Goal: Information Seeking & Learning: Learn about a topic

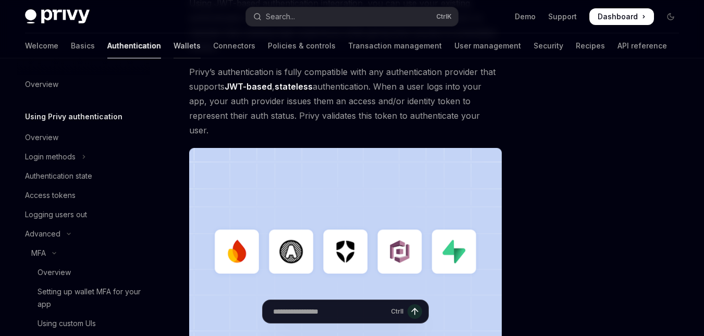
scroll to position [49, 0]
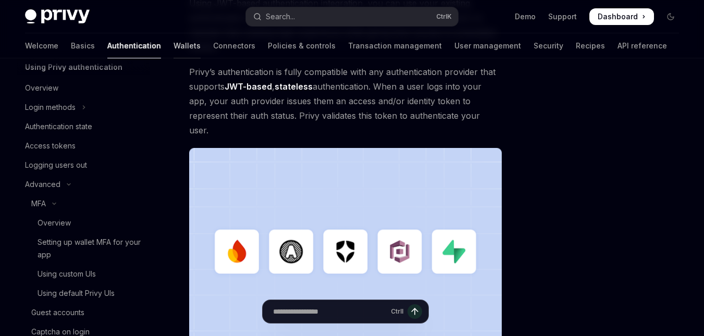
click at [173, 46] on link "Wallets" at bounding box center [186, 45] width 27 height 25
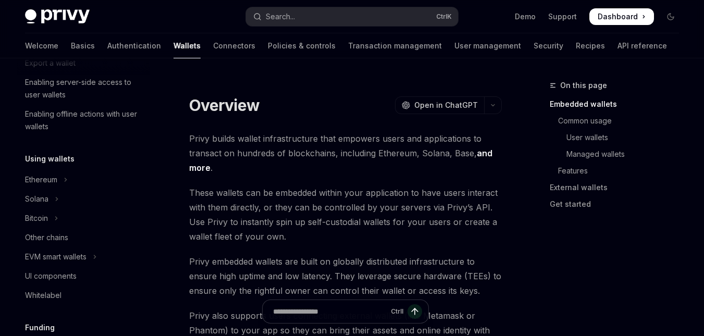
scroll to position [208, 0]
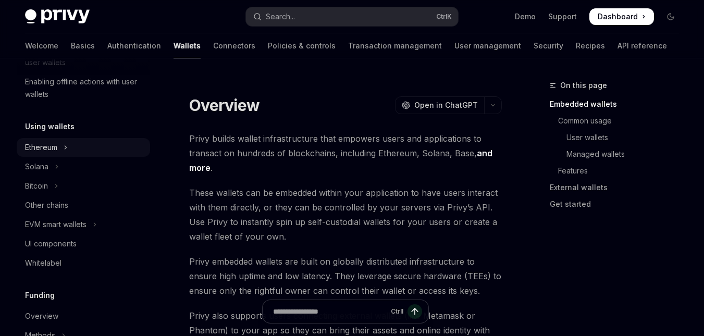
click at [92, 150] on button "Ethereum" at bounding box center [83, 147] width 133 height 19
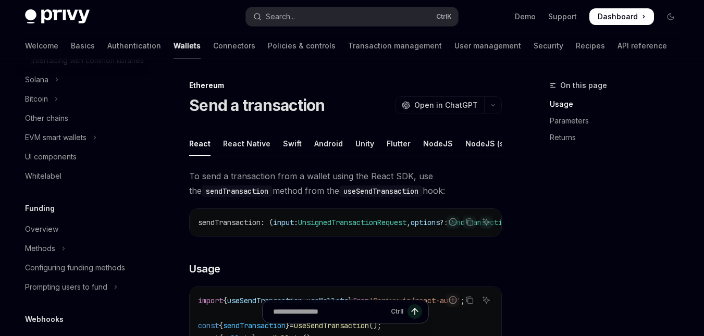
scroll to position [521, 0]
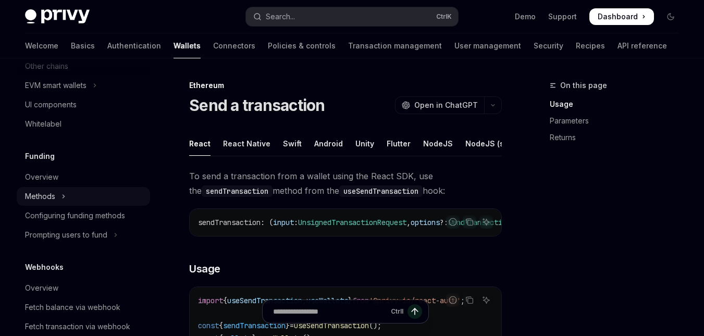
click at [81, 206] on button "Methods" at bounding box center [83, 196] width 133 height 19
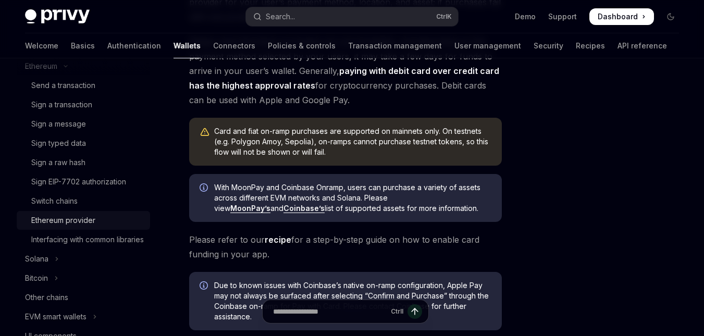
scroll to position [273, 0]
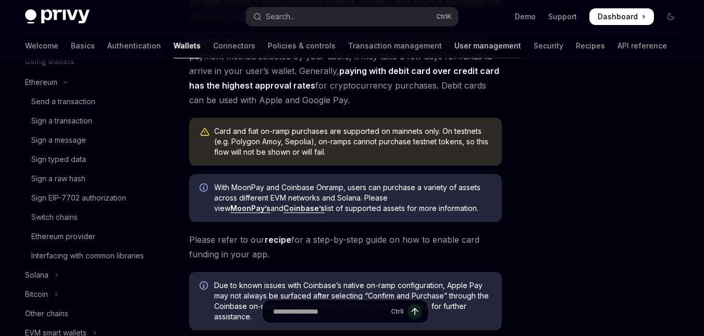
click at [454, 49] on link "User management" at bounding box center [487, 45] width 67 height 25
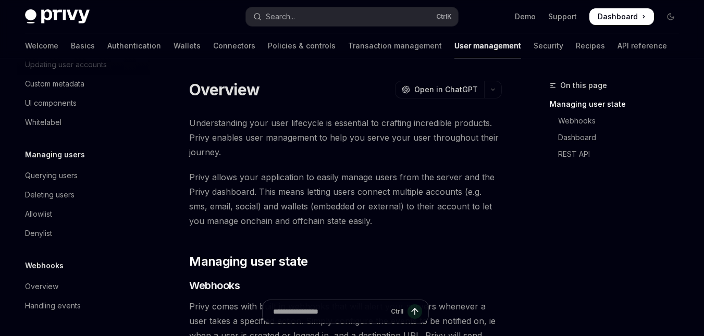
scroll to position [273, 0]
click at [359, 52] on link "Transaction management" at bounding box center [395, 45] width 94 height 25
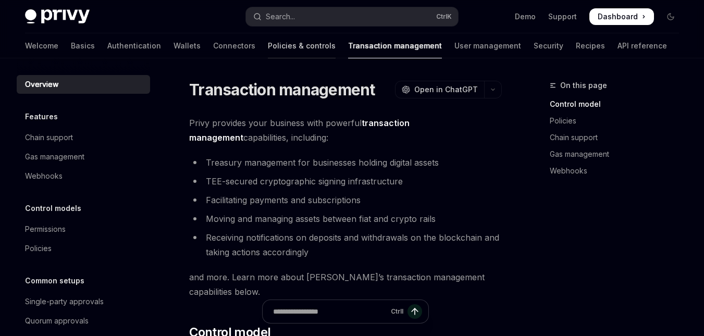
click at [268, 46] on link "Policies & controls" at bounding box center [302, 45] width 68 height 25
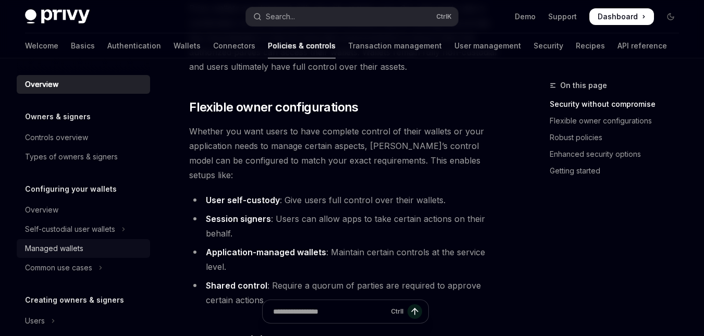
click at [88, 247] on div "Managed wallets" at bounding box center [84, 248] width 119 height 13
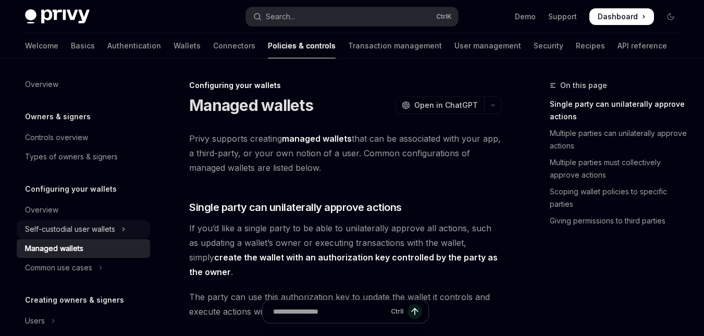
click at [111, 234] on div "Self-custodial user wallets" at bounding box center [70, 229] width 90 height 13
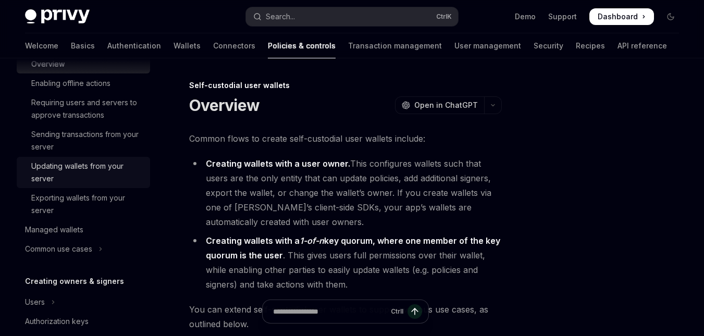
scroll to position [208, 0]
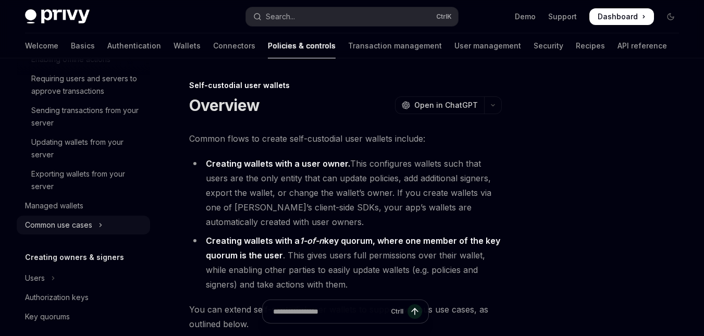
click at [107, 230] on button "Common use cases" at bounding box center [83, 225] width 133 height 19
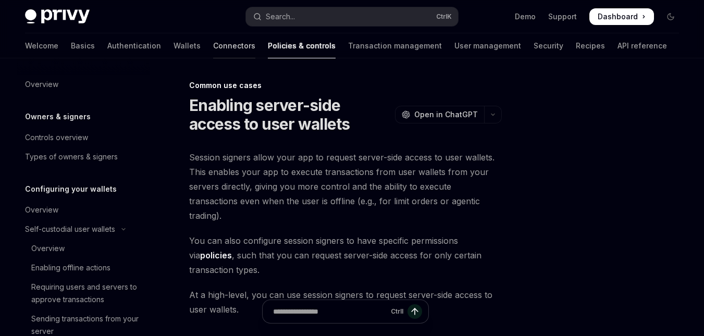
click at [213, 45] on link "Connectors" at bounding box center [234, 45] width 42 height 25
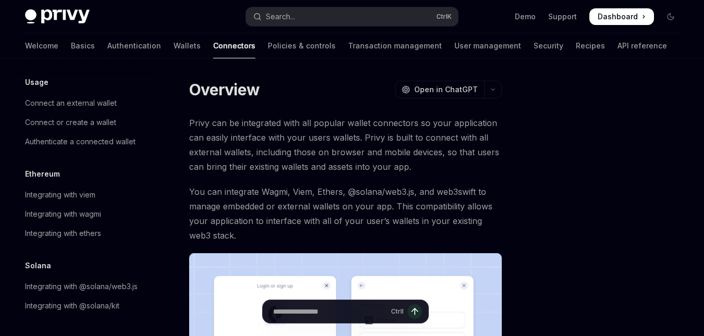
scroll to position [119, 0]
click at [173, 52] on link "Wallets" at bounding box center [186, 45] width 27 height 25
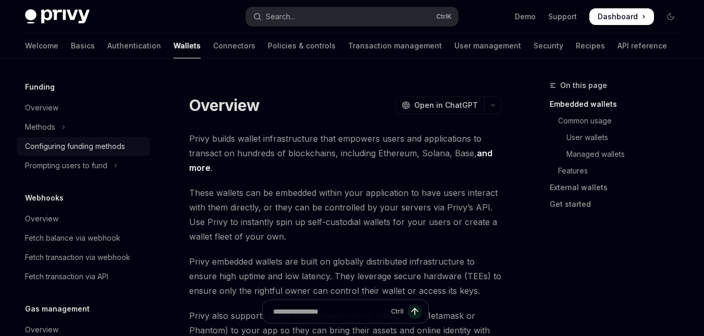
scroll to position [469, 0]
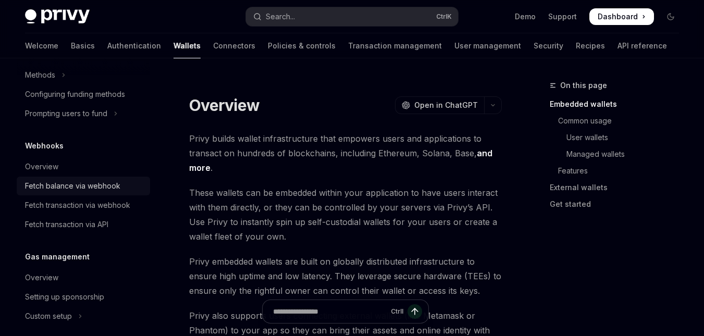
click at [109, 186] on div "Fetch balance via webhook" at bounding box center [72, 186] width 95 height 13
type textarea "*"
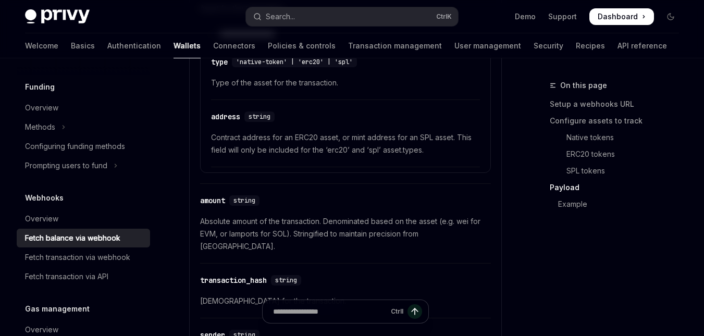
scroll to position [1302, 0]
